Goal: Transaction & Acquisition: Obtain resource

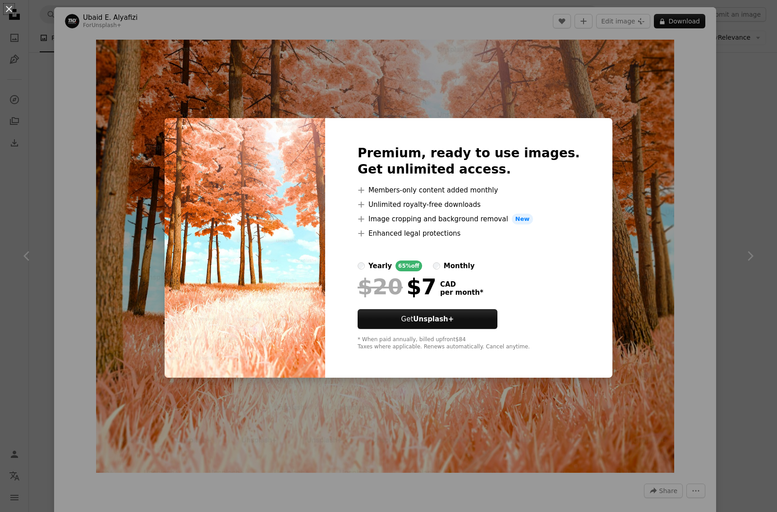
scroll to position [4351, 0]
click at [415, 462] on div "An X shape Premium, ready to use images. Get unlimited access. A plus sign Memb…" at bounding box center [388, 256] width 777 height 512
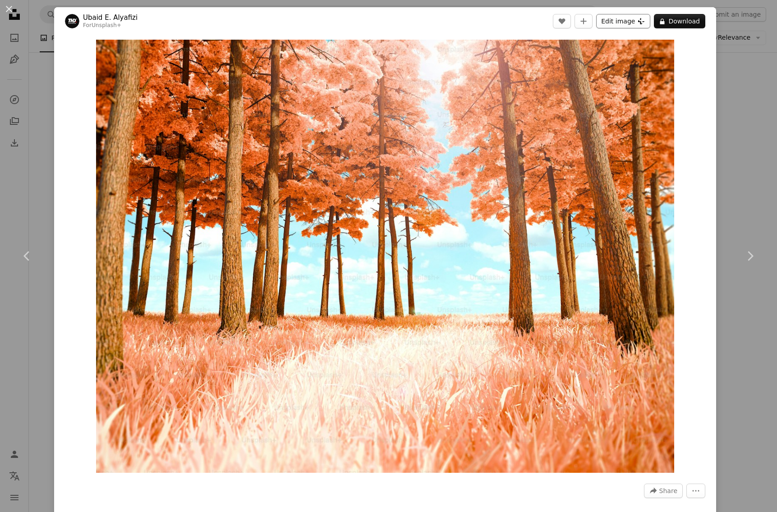
click at [631, 22] on button "Edit image Plus sign for Unsplash+" at bounding box center [623, 21] width 54 height 14
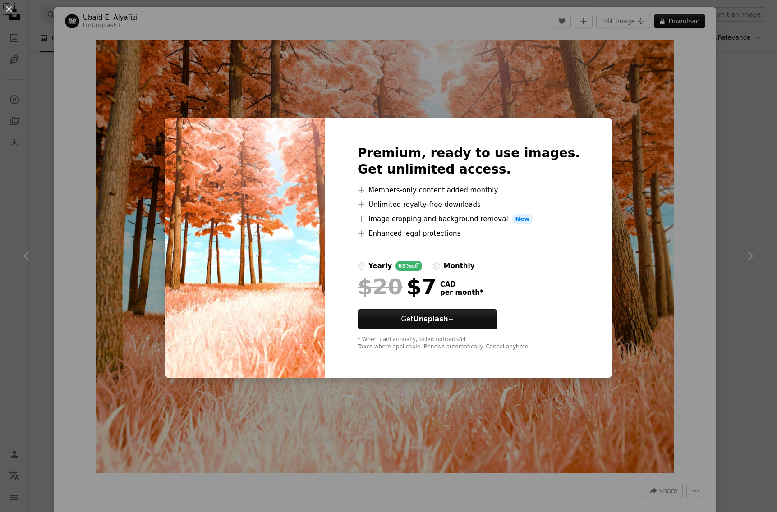
click at [391, 440] on div "An X shape Premium, ready to use images. Get unlimited access. A plus sign Memb…" at bounding box center [388, 256] width 777 height 512
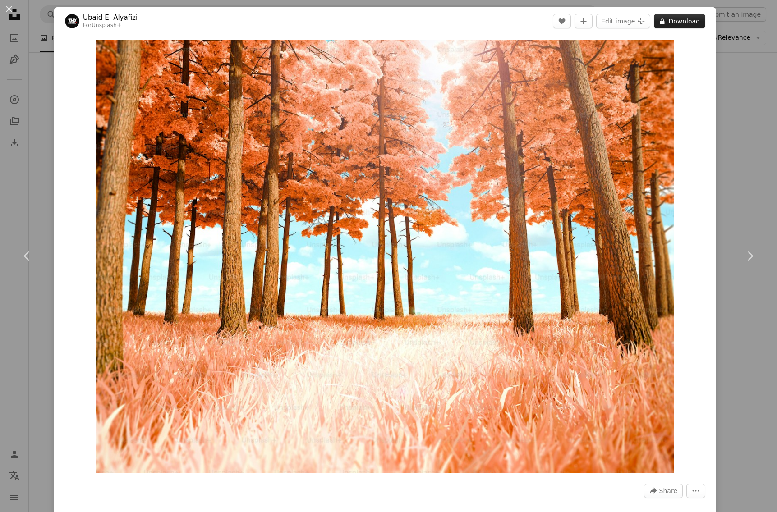
click at [680, 25] on button "A lock Download" at bounding box center [679, 21] width 51 height 14
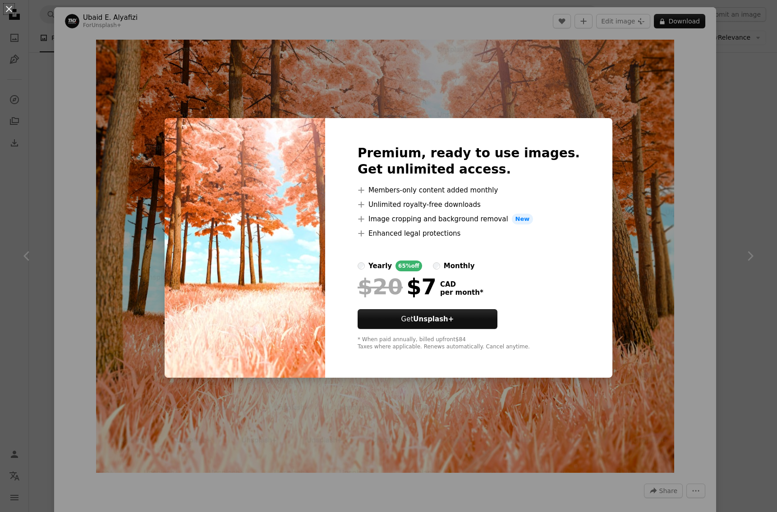
click at [452, 79] on div "An X shape Premium, ready to use images. Get unlimited access. A plus sign Memb…" at bounding box center [388, 256] width 777 height 512
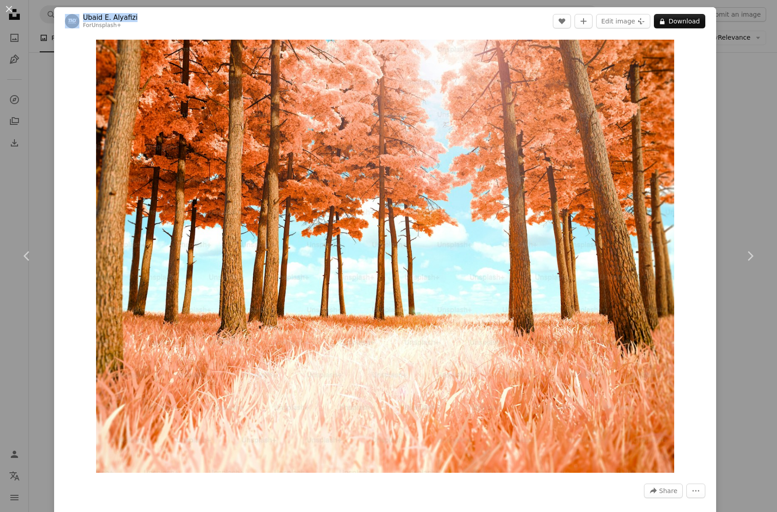
drag, startPoint x: 133, startPoint y: 19, endPoint x: 78, endPoint y: 13, distance: 55.3
click at [78, 13] on header "[PERSON_NAME] Alyafizi For Unsplash+ A heart A plus sign Edit image Plus sign f…" at bounding box center [385, 21] width 662 height 28
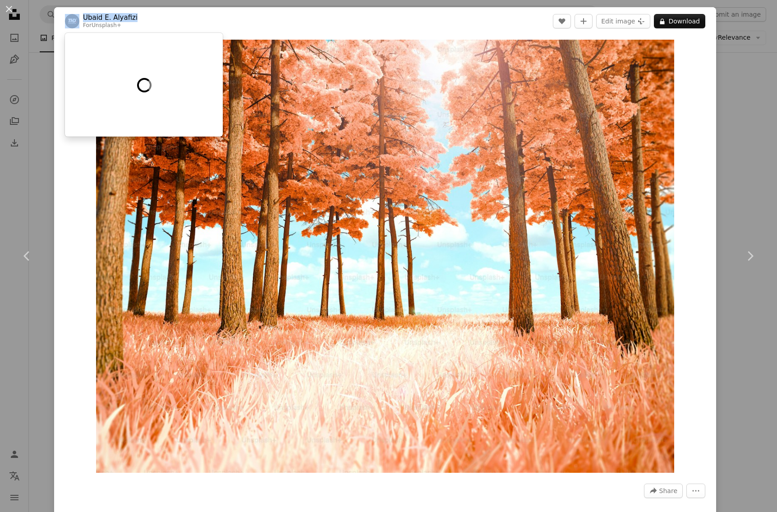
copy span "Ubaid E. Alyafizi"
